Goal: Navigation & Orientation: Find specific page/section

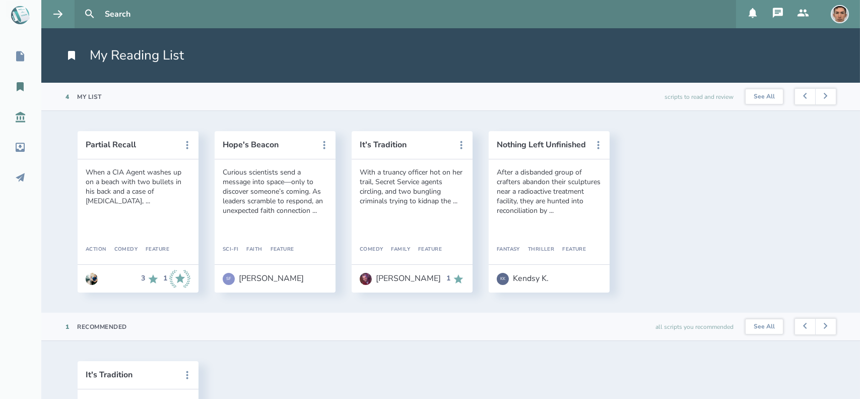
click at [19, 115] on icon at bounding box center [20, 117] width 12 height 12
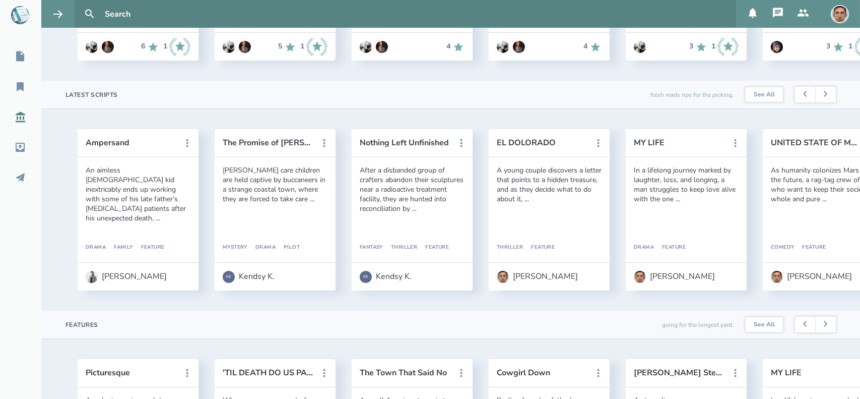
scroll to position [235, 0]
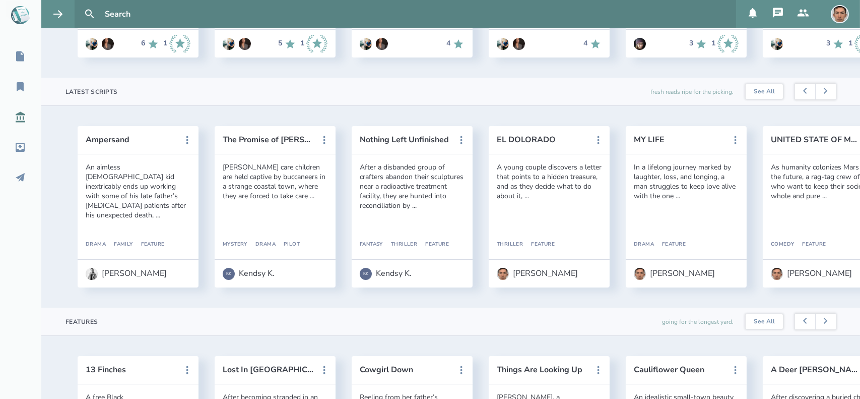
click at [779, 15] on icon at bounding box center [778, 13] width 10 height 10
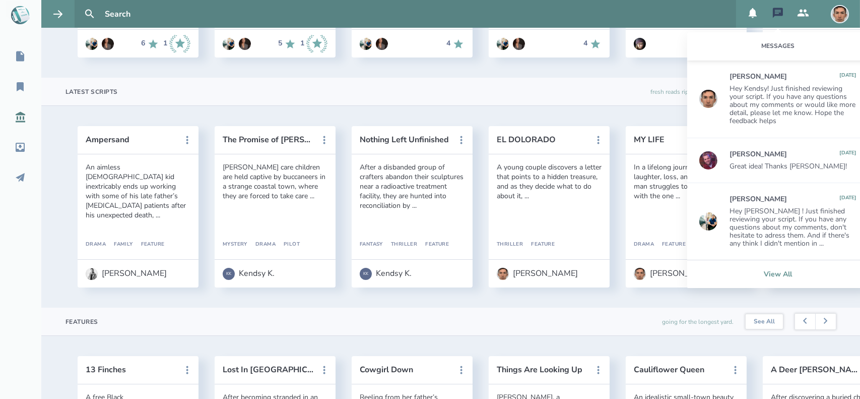
click at [757, 268] on link "View All" at bounding box center [777, 274] width 181 height 28
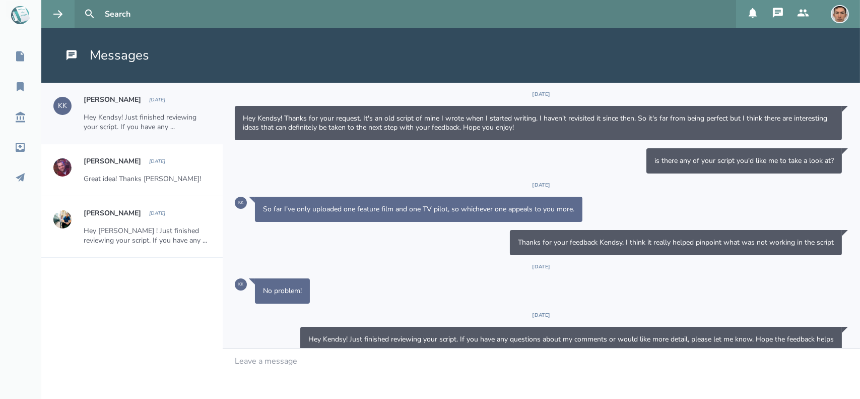
scroll to position [12, 0]
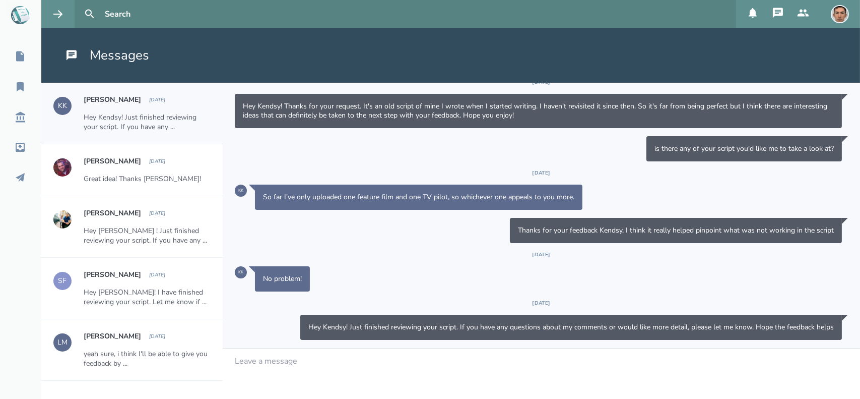
click at [151, 302] on div "Hey [PERSON_NAME]! I have finished reviewing your script. Let me know if ..." at bounding box center [147, 296] width 127 height 19
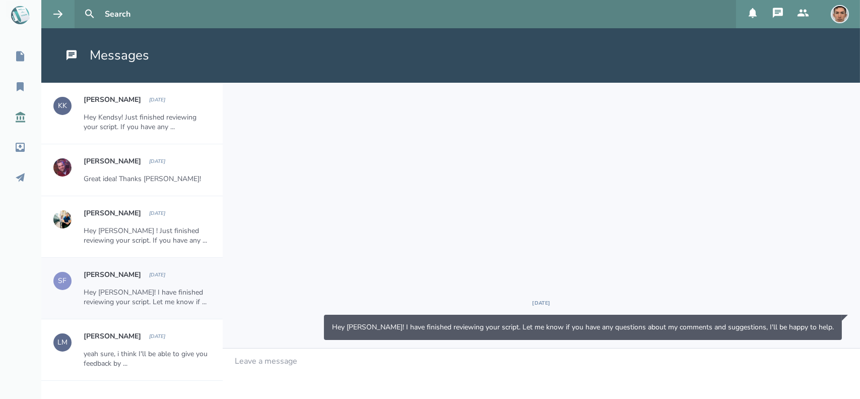
click at [15, 123] on link "Script Library" at bounding box center [20, 117] width 41 height 22
